Goal: Task Accomplishment & Management: Complete application form

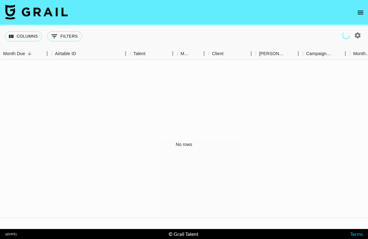
click at [360, 12] on icon "open drawer" at bounding box center [360, 13] width 6 height 4
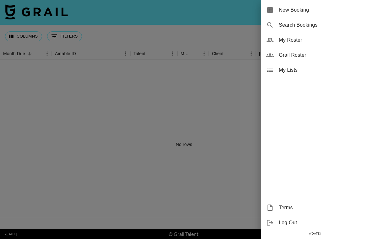
click at [292, 41] on span "My Roster" at bounding box center [321, 40] width 84 height 8
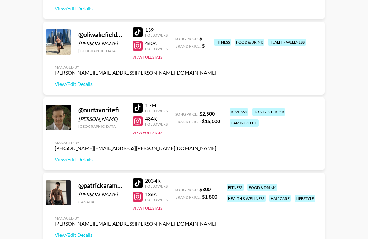
scroll to position [387, 0]
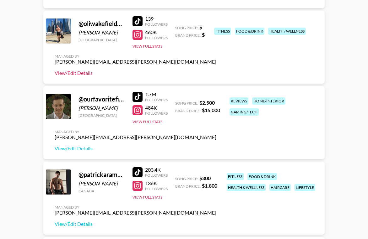
click at [73, 72] on link "View/Edit Details" at bounding box center [136, 73] width 162 height 6
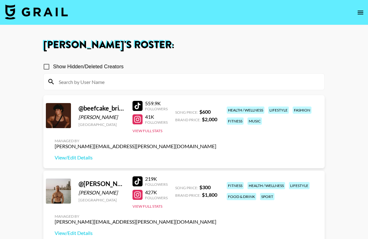
click at [359, 10] on icon "open drawer" at bounding box center [360, 13] width 8 height 8
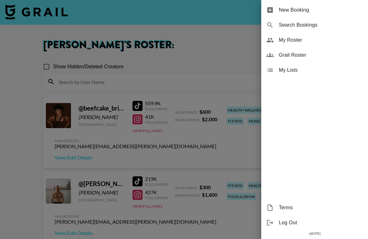
click at [303, 9] on span "New Booking" at bounding box center [321, 10] width 84 height 8
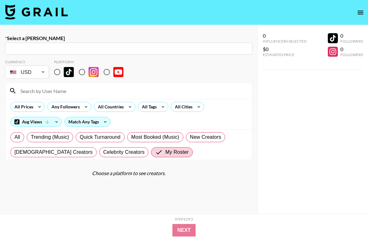
click at [136, 48] on input "text" at bounding box center [129, 48] width 240 height 7
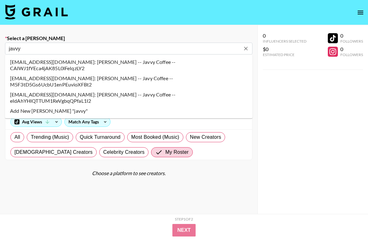
click at [24, 62] on li "jade@javvycoffee.com: Jade Monaghan -- Javvy Coffee -- CAIWJ1fYEca4jAK85L0lFeIq…" at bounding box center [128, 65] width 247 height 16
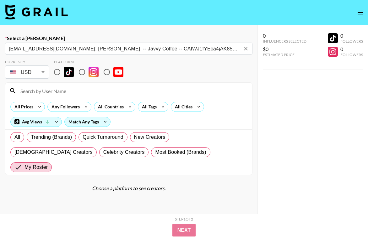
type input "jade@javvycoffee.com: Jade Monaghan -- Javvy Coffee -- CAIWJ1fYEca4jAK85L0lFeIq…"
click at [83, 72] on input "radio" at bounding box center [81, 72] width 13 height 13
radio input "true"
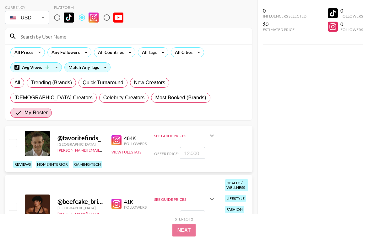
scroll to position [55, 0]
click at [81, 40] on input at bounding box center [133, 36] width 232 height 10
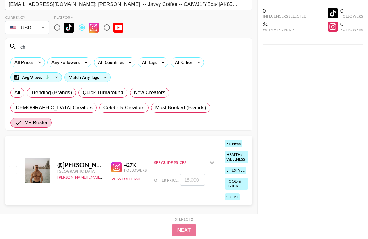
scroll to position [45, 0]
type input "[PERSON_NAME]"
click at [191, 174] on input "number" at bounding box center [192, 180] width 25 height 12
type input "5"
checkbox input "true"
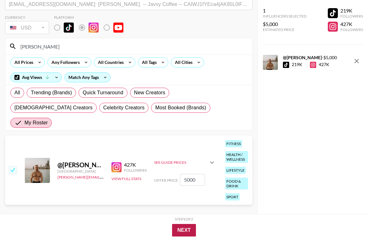
type input "5000"
click at [189, 226] on button "Next" at bounding box center [184, 230] width 24 height 13
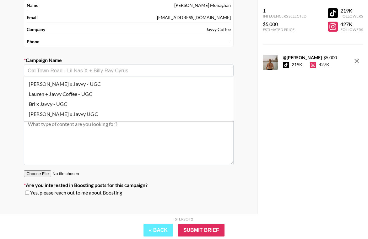
click at [55, 71] on input "text" at bounding box center [129, 70] width 202 height 7
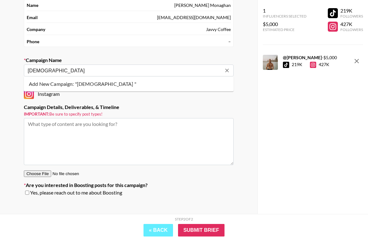
type input "Christia"
click at [228, 68] on icon "Clear" at bounding box center [227, 70] width 6 height 6
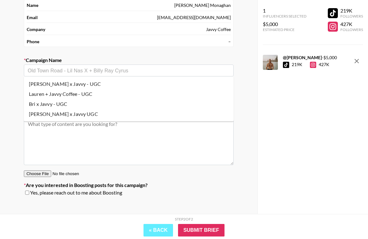
click at [64, 85] on li "Maribel x Javvy - UGC" at bounding box center [129, 84] width 210 height 10
type input "Maribel x Javvy - UGC"
type textarea "Instagram -- 3 UGC Videos"
drag, startPoint x: 45, startPoint y: 70, endPoint x: 15, endPoint y: 68, distance: 30.2
click at [15, 68] on div "Your Details Name Jade Monaghan Email jade@javvycoffee.com Company Javvy Coffee…" at bounding box center [128, 101] width 257 height 241
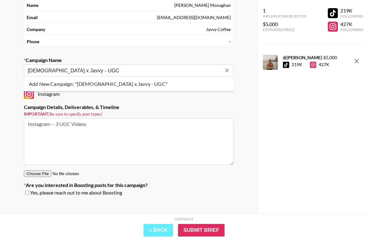
click at [67, 83] on li "Add New Campaign: "Christian x Javvy - UGC"" at bounding box center [129, 84] width 210 height 10
type input "Christian x Javvy - UGC"
click at [54, 135] on textarea "Instagram -- 3 UGC Videos" at bounding box center [129, 141] width 210 height 47
click at [57, 124] on textarea "Instagram -- 3 UGC Videos" at bounding box center [129, 141] width 210 height 47
type textarea "Instagram -- 2 UGC Videos"
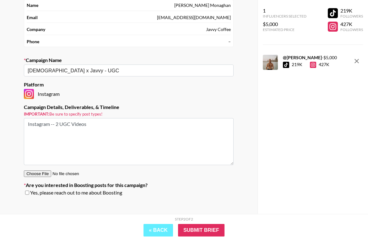
click at [25, 194] on div "Yes, please reach out to me about Boosting" at bounding box center [129, 193] width 210 height 6
click at [26, 194] on input "checkbox" at bounding box center [27, 193] width 4 height 4
checkbox input "true"
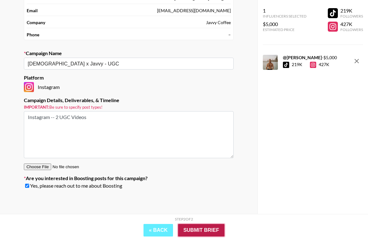
click at [205, 231] on input "Submit Brief" at bounding box center [201, 230] width 46 height 13
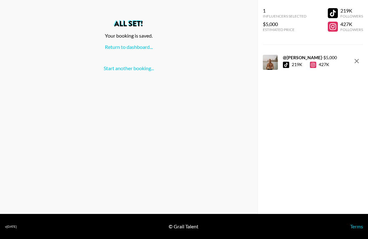
click at [135, 51] on div "All set! Your booking is saved. Return to dashboard... Start another booking..." at bounding box center [128, 45] width 247 height 51
click at [135, 50] on div "Return to dashboard..." at bounding box center [128, 47] width 247 height 6
click at [139, 46] on link "Return to dashboard..." at bounding box center [129, 47] width 48 height 6
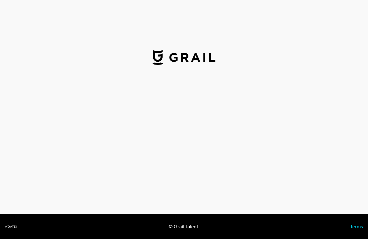
select select "USD"
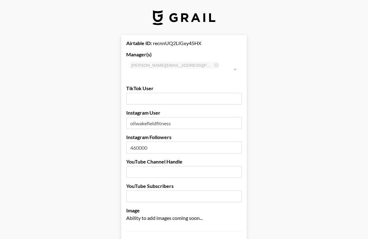
click at [141, 142] on input "460000" at bounding box center [183, 148] width 115 height 12
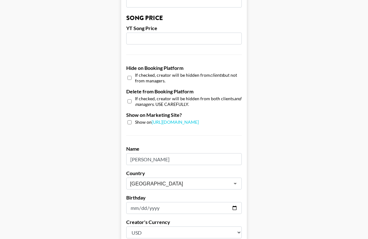
scroll to position [612, 0]
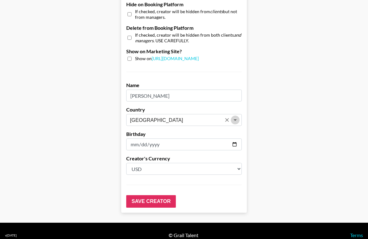
click at [236, 116] on icon "Open" at bounding box center [235, 120] width 8 height 8
type input "46000"
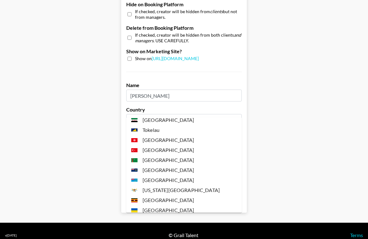
scroll to position [0, 0]
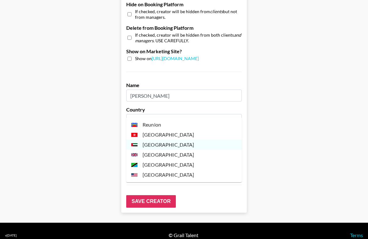
click at [168, 158] on li "[GEOGRAPHIC_DATA]" at bounding box center [183, 155] width 115 height 10
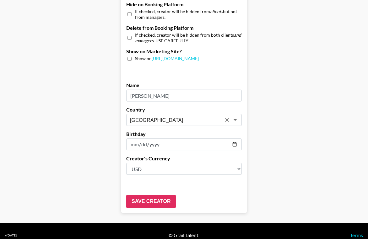
type input "[GEOGRAPHIC_DATA]"
click at [147, 164] on select "Select a Currency USD GBP" at bounding box center [183, 169] width 115 height 12
select select "GBP"
click at [146, 195] on input "Save Creator" at bounding box center [151, 201] width 50 height 13
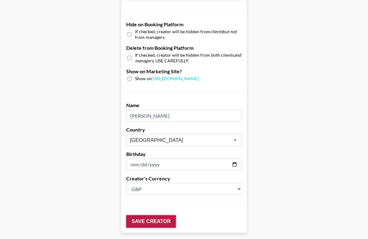
scroll to position [632, 0]
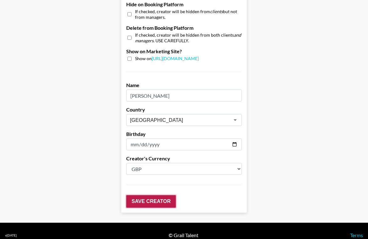
click at [152, 195] on input "Save Creator" at bounding box center [151, 201] width 50 height 13
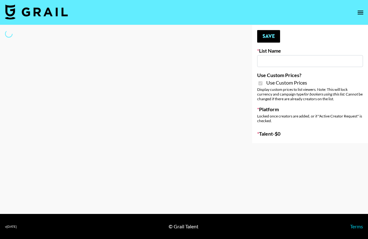
type input "Hume IG (19th Aug)"
checkbox input "true"
select select "Brand"
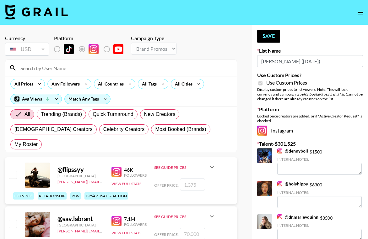
click at [103, 67] on input at bounding box center [125, 68] width 216 height 10
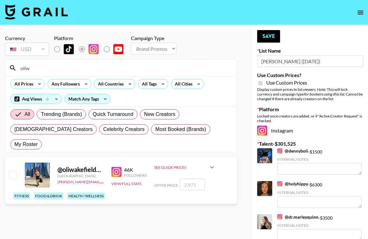
type input "oliw"
click at [192, 179] on input "number" at bounding box center [192, 185] width 25 height 12
type input "2"
checkbox input "true"
click at [267, 38] on button "Save" at bounding box center [268, 36] width 23 height 13
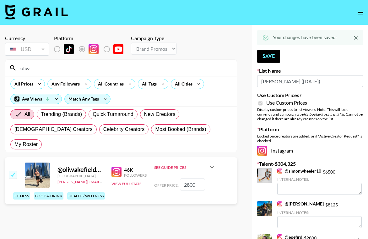
click at [189, 179] on input "2800" at bounding box center [192, 185] width 25 height 12
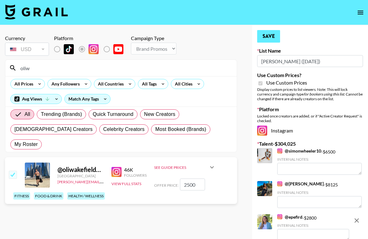
type input "2500"
click at [268, 35] on button "Save" at bounding box center [268, 36] width 23 height 13
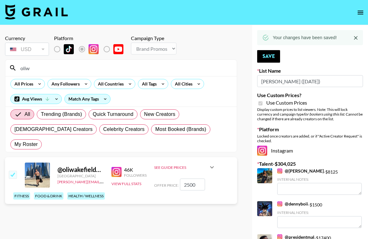
click at [32, 68] on input "oliw" at bounding box center [125, 68] width 216 height 10
type input "o"
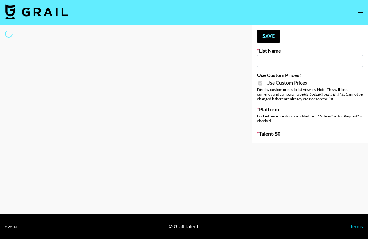
type input "Liquid Brands ([DATE])"
checkbox input "true"
select select "Brand"
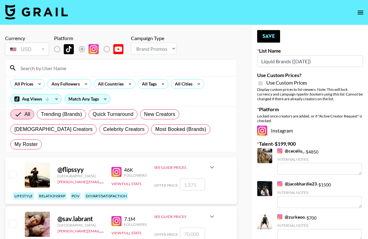
click at [104, 69] on input at bounding box center [125, 68] width 216 height 10
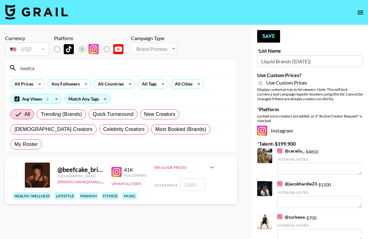
type input "beefca"
click at [187, 179] on input "number" at bounding box center [192, 185] width 25 height 12
type input "2"
checkbox input "true"
type input "2500"
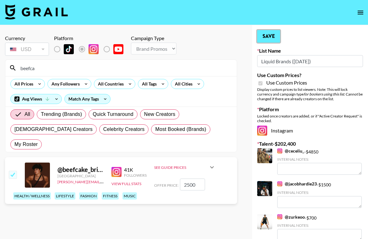
click at [267, 37] on button "Save" at bounding box center [268, 36] width 23 height 13
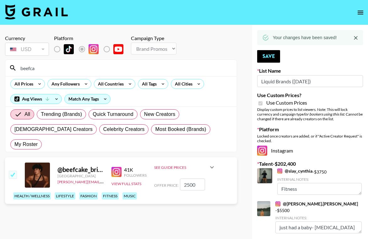
click at [50, 73] on input "beefca" at bounding box center [125, 68] width 216 height 10
type input "b"
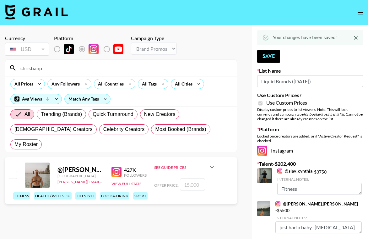
type input "christianp"
click at [194, 179] on input "number" at bounding box center [192, 185] width 25 height 12
checkbox input "true"
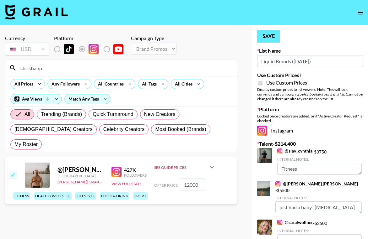
type input "12000"
drag, startPoint x: 261, startPoint y: 34, endPoint x: 108, endPoint y: 80, distance: 159.8
click at [261, 34] on button "Save" at bounding box center [268, 36] width 23 height 13
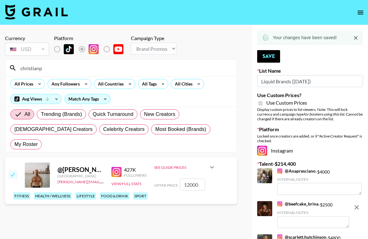
click at [33, 68] on input "christianp" at bounding box center [125, 68] width 216 height 10
click at [44, 69] on input "christianp" at bounding box center [125, 68] width 216 height 10
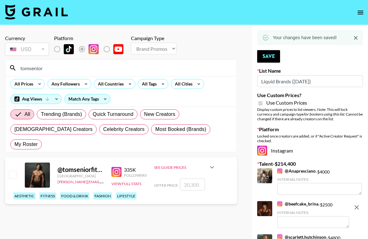
type input "tomsenior"
click at [192, 179] on input "number" at bounding box center [192, 185] width 25 height 12
checkbox input "true"
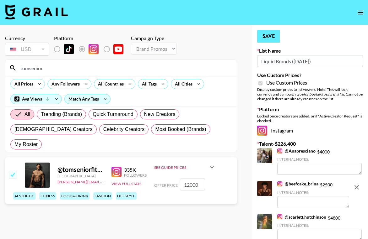
type input "12000"
click at [268, 33] on button "Save" at bounding box center [268, 36] width 23 height 13
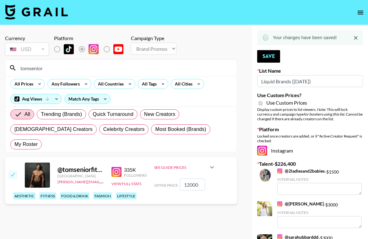
click at [43, 72] on input "tomsenior" at bounding box center [125, 68] width 216 height 10
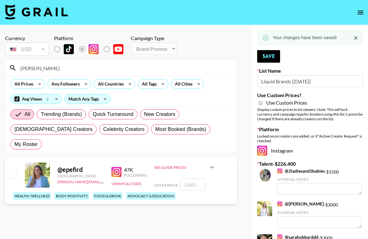
type input "elaina"
click at [194, 179] on input "number" at bounding box center [192, 185] width 25 height 12
type input "2"
checkbox input "true"
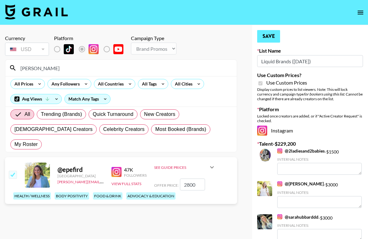
type input "2800"
click at [271, 37] on button "Save" at bounding box center [268, 36] width 23 height 13
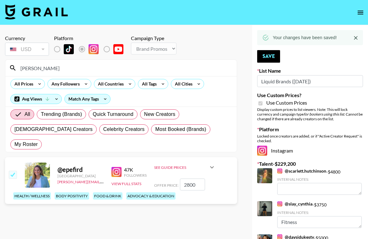
click at [39, 69] on input "elaina" at bounding box center [125, 68] width 216 height 10
type input "e"
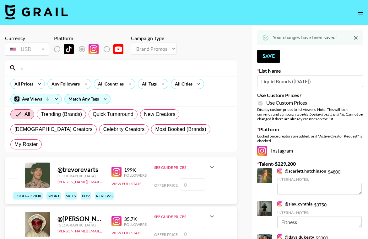
type input "t"
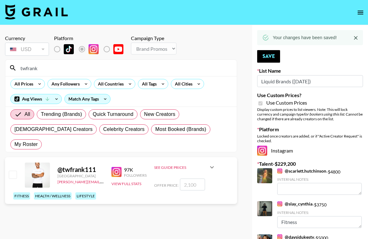
type input "twfrank"
click at [197, 179] on input "number" at bounding box center [192, 185] width 25 height 12
type input "21"
checkbox input "true"
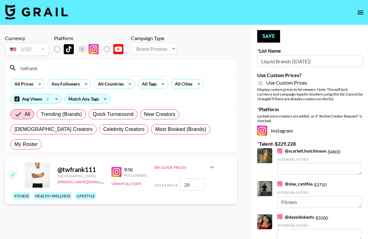
type input "2"
checkbox input "false"
type input "2"
checkbox input "true"
type input "2800"
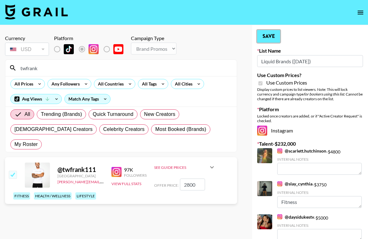
click at [271, 36] on button "Save" at bounding box center [268, 36] width 23 height 13
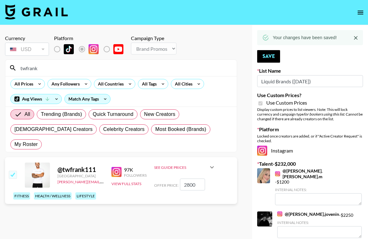
click at [47, 69] on input "twfrank" at bounding box center [125, 68] width 216 height 10
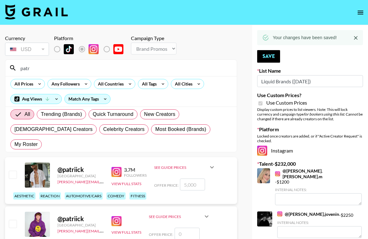
click at [134, 67] on input "patr" at bounding box center [125, 68] width 216 height 10
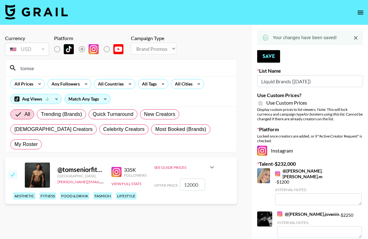
type input "tomse"
click at [9, 171] on input "checkbox" at bounding box center [13, 175] width 8 height 8
checkbox input "false"
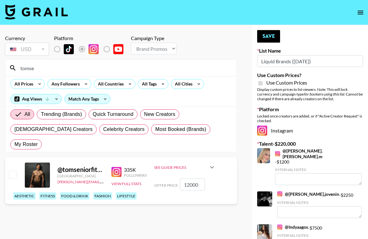
click at [48, 70] on input "tomse" at bounding box center [125, 68] width 216 height 10
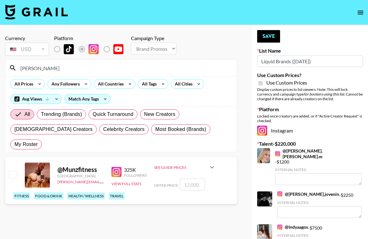
type input "munz"
click at [193, 179] on input "number" at bounding box center [192, 185] width 25 height 12
type input "1"
checkbox input "true"
type input "10000"
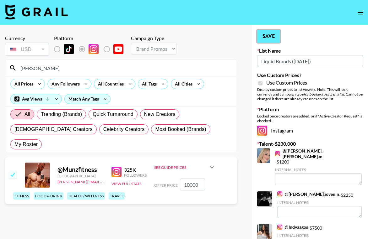
click at [266, 38] on button "Save" at bounding box center [268, 36] width 23 height 13
checkbox input "true"
